Goal: Contribute content: Add original content to the website for others to see

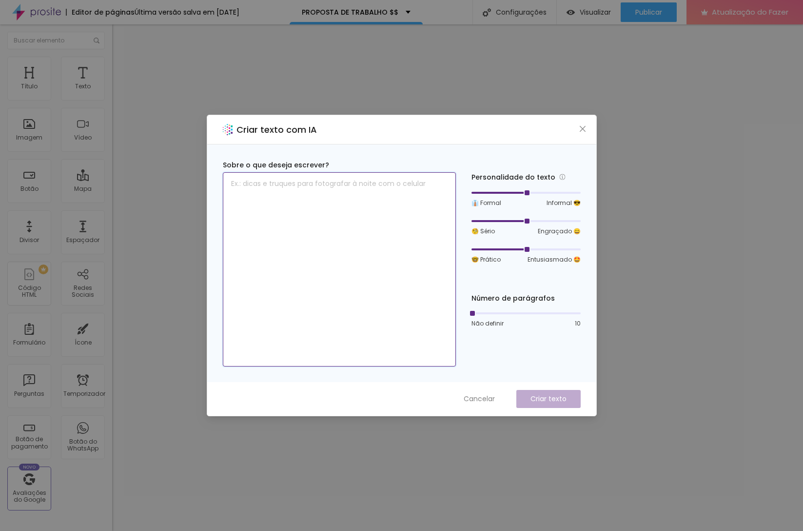
click at [297, 195] on textarea at bounding box center [339, 269] width 233 height 194
type textarea "VOU FOTOGRAFAR SEU CASAMENTO MEU AMIGO"
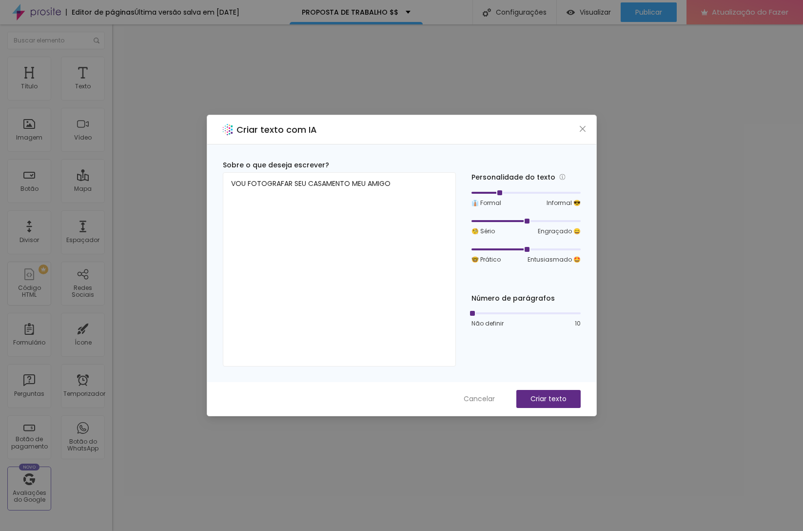
drag, startPoint x: 526, startPoint y: 195, endPoint x: 502, endPoint y: 194, distance: 23.4
click at [501, 194] on div at bounding box center [498, 192] width 5 height 5
click at [526, 220] on div at bounding box center [526, 220] width 5 height 5
drag, startPoint x: 529, startPoint y: 247, endPoint x: 575, endPoint y: 247, distance: 45.8
click at [575, 247] on div at bounding box center [526, 249] width 109 height 6
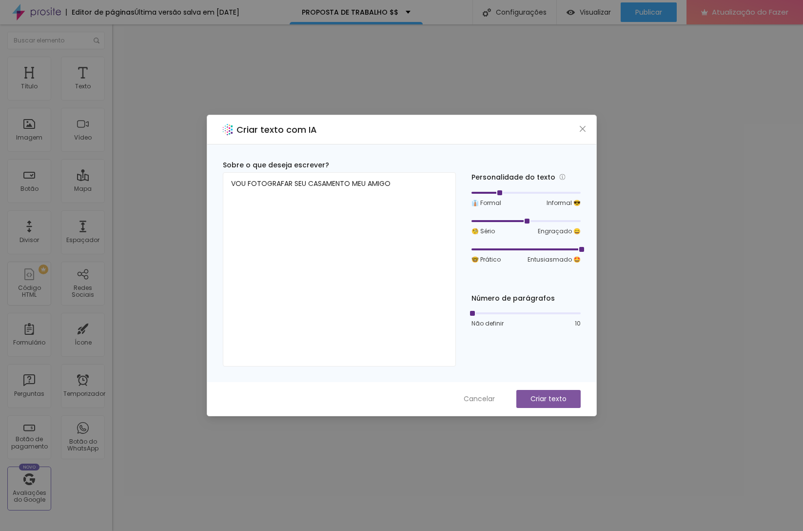
click at [540, 397] on font "Criar texto" at bounding box center [549, 399] width 36 height 10
click at [561, 397] on font "Criar texto" at bounding box center [549, 399] width 36 height 10
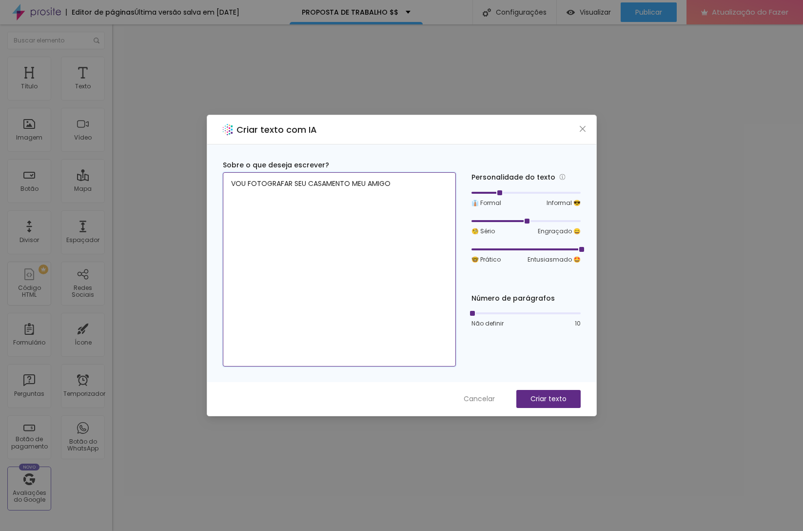
click at [397, 265] on textarea "VOU FOTOGRAFAR SEU CASAMENTO MEU AMIGO" at bounding box center [339, 269] width 233 height 194
click at [478, 403] on span "Cancelar" at bounding box center [479, 399] width 31 height 10
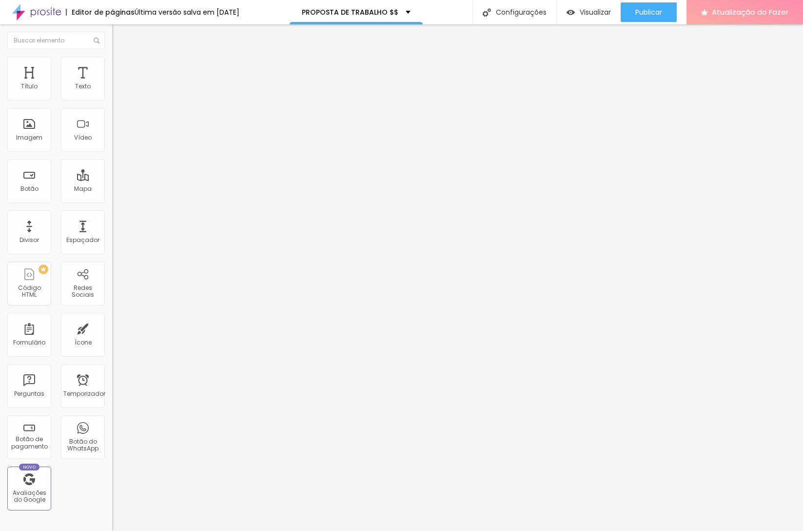
click at [755, 12] on font "Atualização do Fazer" at bounding box center [750, 12] width 77 height 10
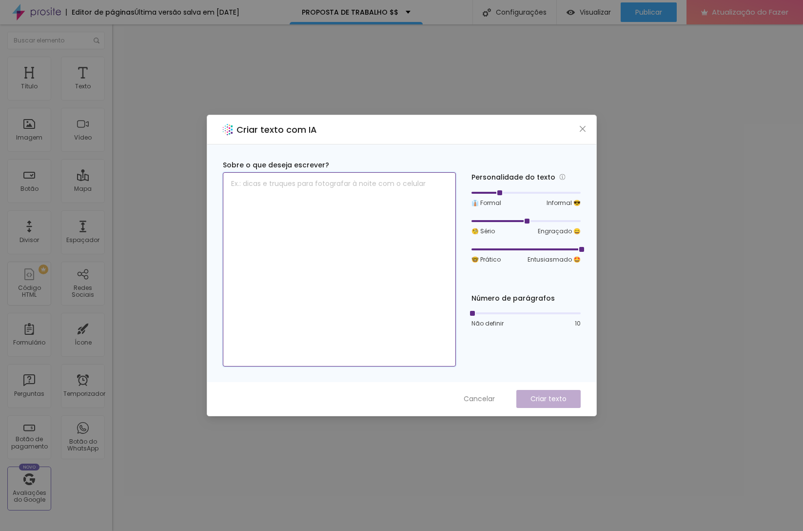
click at [384, 203] on textarea at bounding box center [339, 269] width 233 height 194
type textarea "vou entregar suas fotos em alta resolucao em um link"
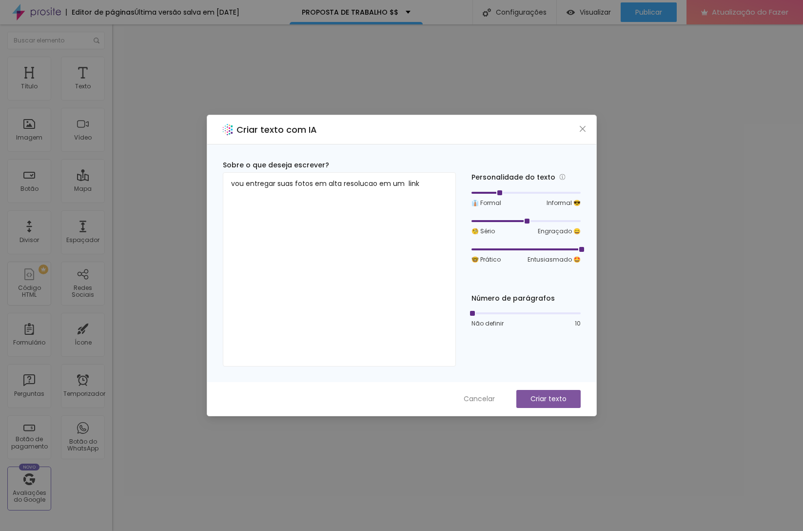
click at [539, 394] on font "Criar texto" at bounding box center [549, 399] width 36 height 10
drag, startPoint x: 473, startPoint y: 315, endPoint x: 506, endPoint y: 313, distance: 32.8
click at [506, 313] on div at bounding box center [504, 313] width 5 height 5
click at [531, 397] on font "Criar texto" at bounding box center [549, 399] width 36 height 10
drag, startPoint x: 502, startPoint y: 313, endPoint x: 495, endPoint y: 313, distance: 6.8
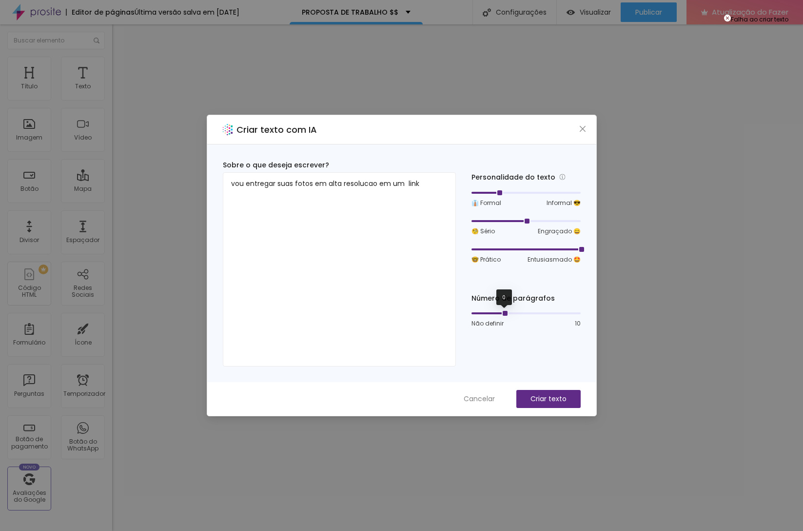
click at [502, 313] on div at bounding box center [504, 313] width 5 height 5
click at [554, 391] on button "Criar texto" at bounding box center [548, 399] width 64 height 18
click at [583, 130] on icon "fechar" at bounding box center [583, 129] width 8 height 8
